Goal: Information Seeking & Learning: Find specific fact

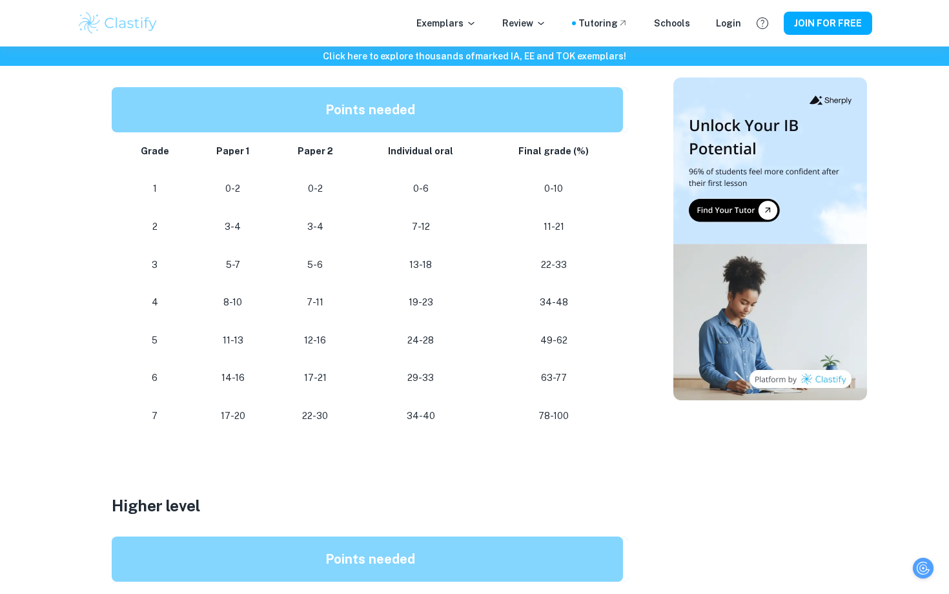
scroll to position [791, 0]
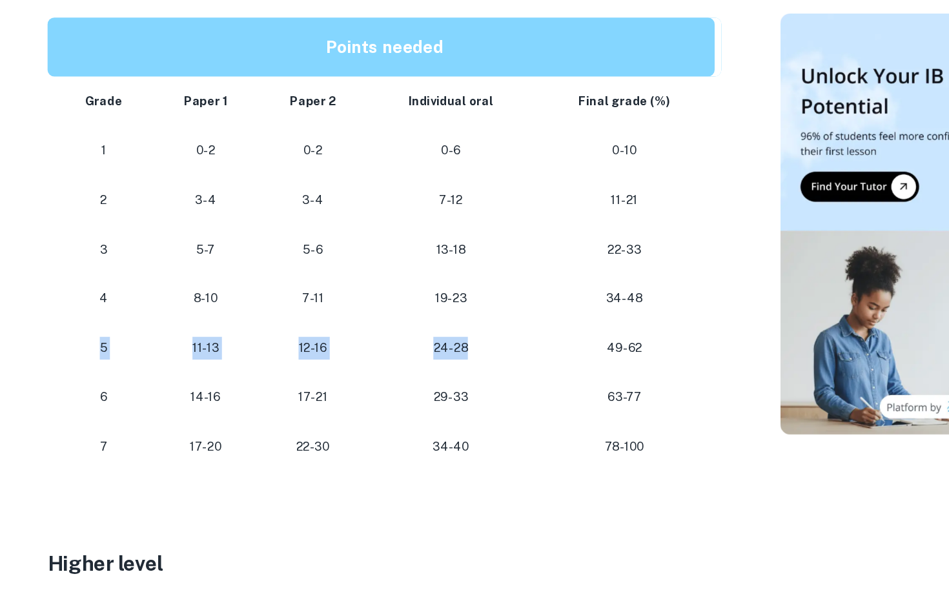
drag, startPoint x: 147, startPoint y: 338, endPoint x: 440, endPoint y: 337, distance: 293.7
click at [440, 337] on tr "[PHONE_NUMBER] [PHONE_NUMBER]" at bounding box center [370, 334] width 516 height 38
click at [434, 333] on p "24-28" at bounding box center [420, 333] width 107 height 17
drag, startPoint x: 404, startPoint y: 334, endPoint x: 445, endPoint y: 334, distance: 41.3
click at [445, 334] on p "24-28" at bounding box center [420, 333] width 107 height 17
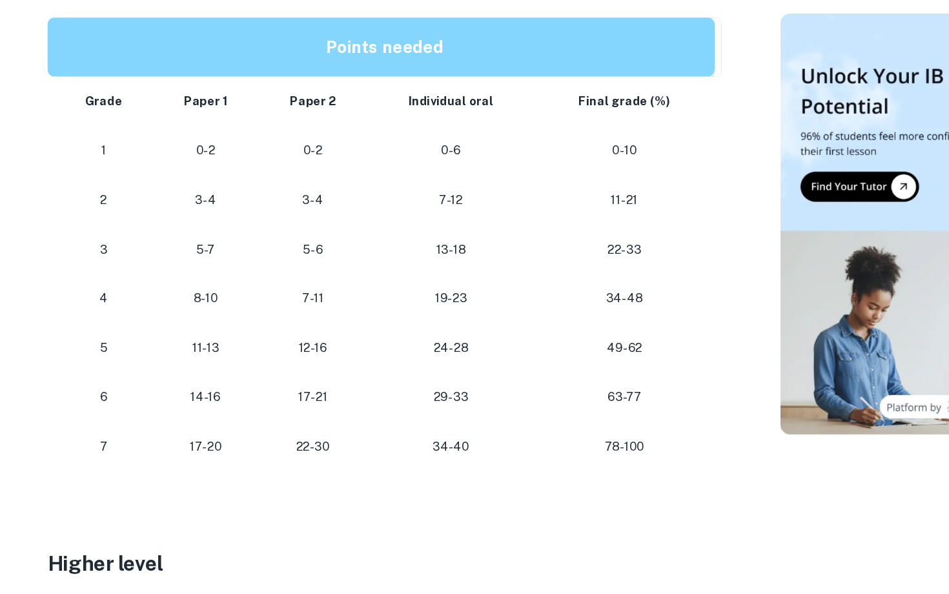
click at [439, 333] on p "24-28" at bounding box center [420, 333] width 107 height 17
drag, startPoint x: 406, startPoint y: 333, endPoint x: 437, endPoint y: 333, distance: 31.0
click at [437, 333] on p "24-28" at bounding box center [420, 333] width 107 height 17
click at [424, 328] on p "24-28" at bounding box center [420, 333] width 107 height 17
drag, startPoint x: 429, startPoint y: 332, endPoint x: 449, endPoint y: 332, distance: 19.4
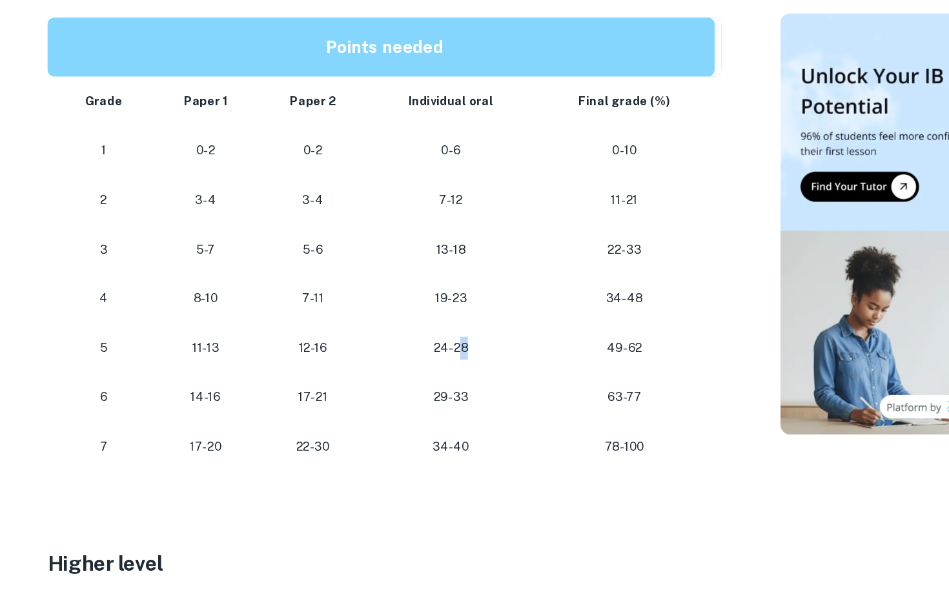
click at [449, 332] on p "24-28" at bounding box center [420, 333] width 107 height 17
click at [414, 326] on p "24-28" at bounding box center [420, 333] width 107 height 17
drag, startPoint x: 425, startPoint y: 332, endPoint x: 441, endPoint y: 332, distance: 16.8
click at [441, 332] on p "24-28" at bounding box center [420, 333] width 107 height 17
click at [427, 331] on p "24-28" at bounding box center [420, 333] width 107 height 17
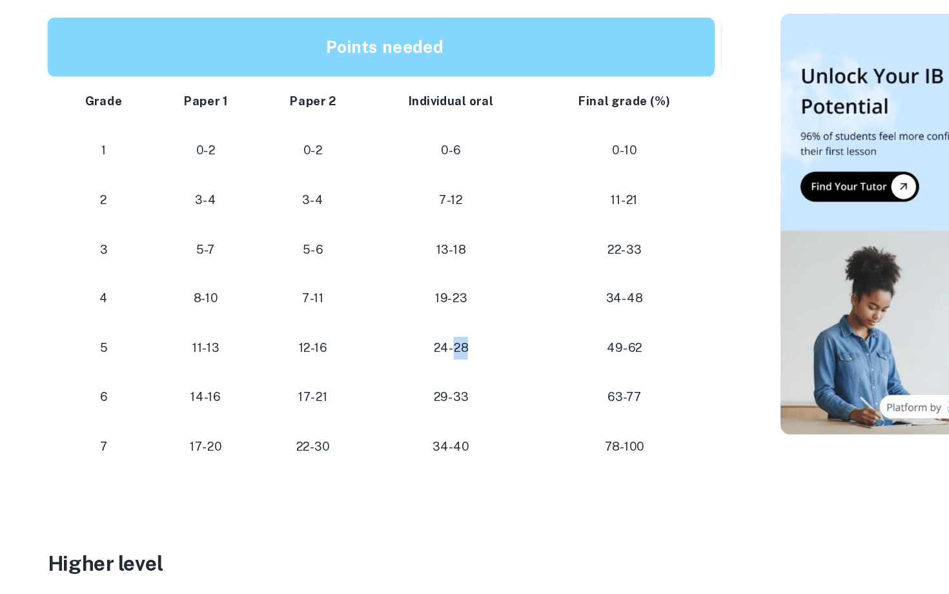
drag, startPoint x: 427, startPoint y: 332, endPoint x: 436, endPoint y: 332, distance: 9.7
click at [436, 332] on p "24-28" at bounding box center [420, 333] width 107 height 17
click at [434, 330] on p "24-28" at bounding box center [420, 333] width 107 height 17
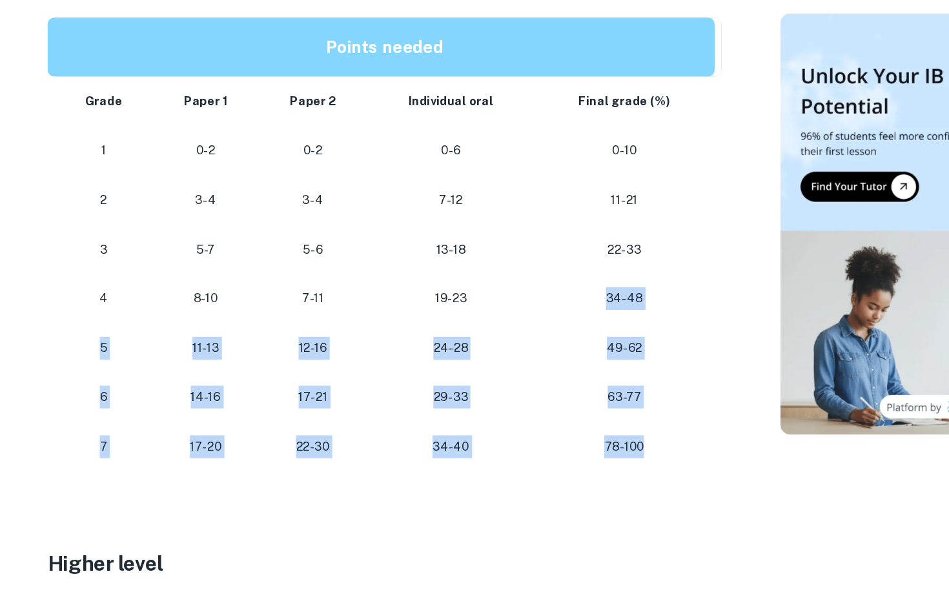
drag, startPoint x: 578, startPoint y: 411, endPoint x: 549, endPoint y: 280, distance: 134.2
click at [549, 280] on tbody "Grade Paper 1 Paper 2 Individual oral Final grade (%) 1 0-2 0-2 0-6 0-10 2 3-4 …" at bounding box center [370, 277] width 516 height 303
click at [541, 270] on div at bounding box center [541, 270] width 0 height 0
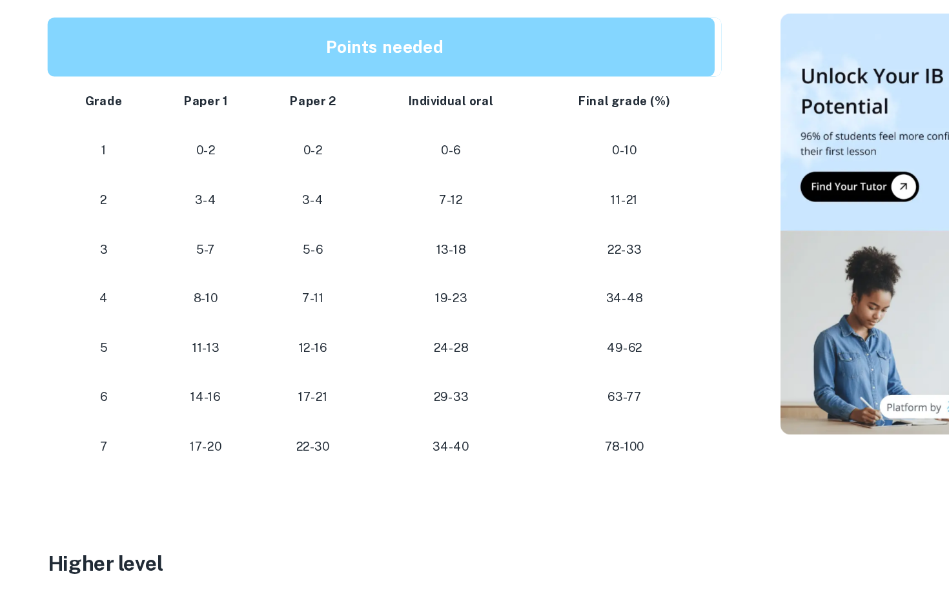
click at [540, 298] on p "34-48" at bounding box center [553, 295] width 117 height 17
